Goal: Task Accomplishment & Management: Use online tool/utility

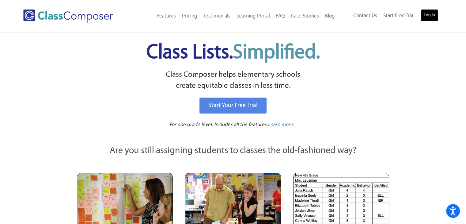
click at [434, 17] on link "Log In" at bounding box center [429, 15] width 17 height 12
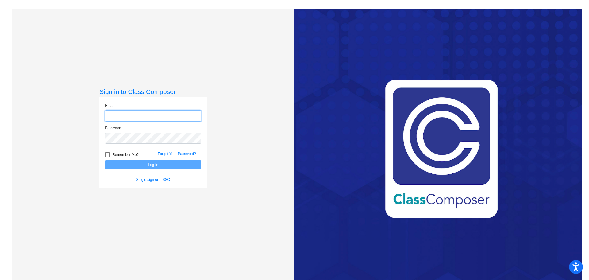
click at [120, 117] on input "email" at bounding box center [153, 115] width 96 height 11
type input "[EMAIL_ADDRESS][DOMAIN_NAME]"
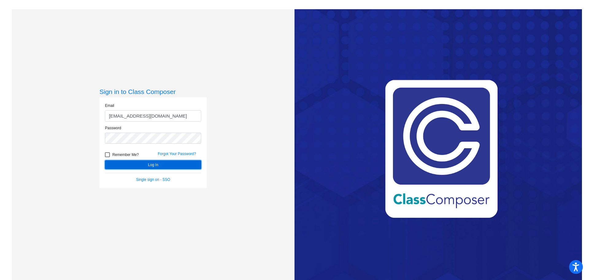
click at [162, 165] on button "Log In" at bounding box center [153, 164] width 96 height 9
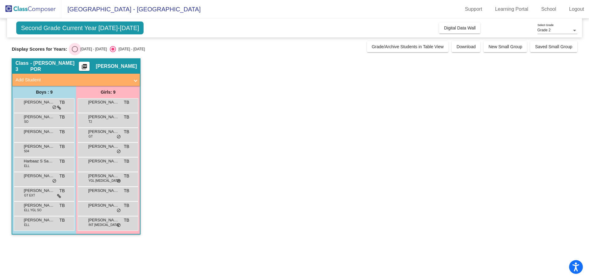
click at [74, 48] on div "Select an option" at bounding box center [75, 49] width 6 height 6
click at [74, 52] on input "[DATE] - [DATE]" at bounding box center [74, 52] width 0 height 0
radio input "true"
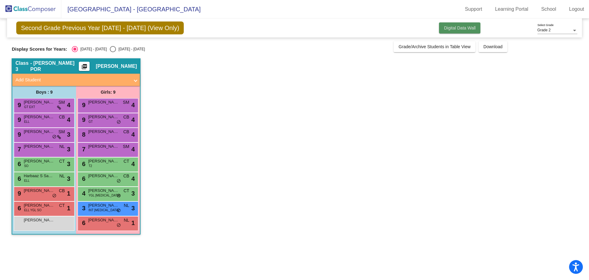
click at [464, 26] on span "Digital Data Wall" at bounding box center [460, 27] width 32 height 5
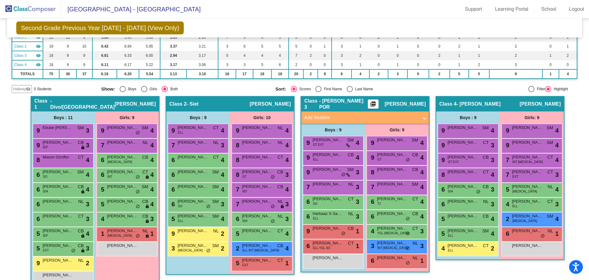
scroll to position [76, 0]
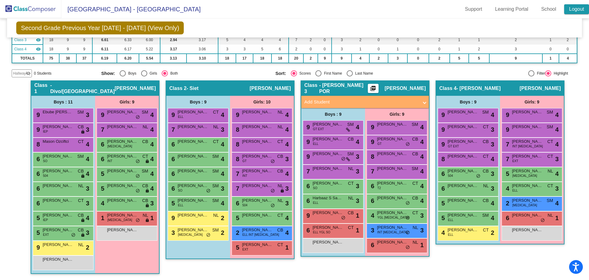
click at [571, 10] on link "Logout" at bounding box center [576, 9] width 25 height 10
